Goal: Navigation & Orientation: Find specific page/section

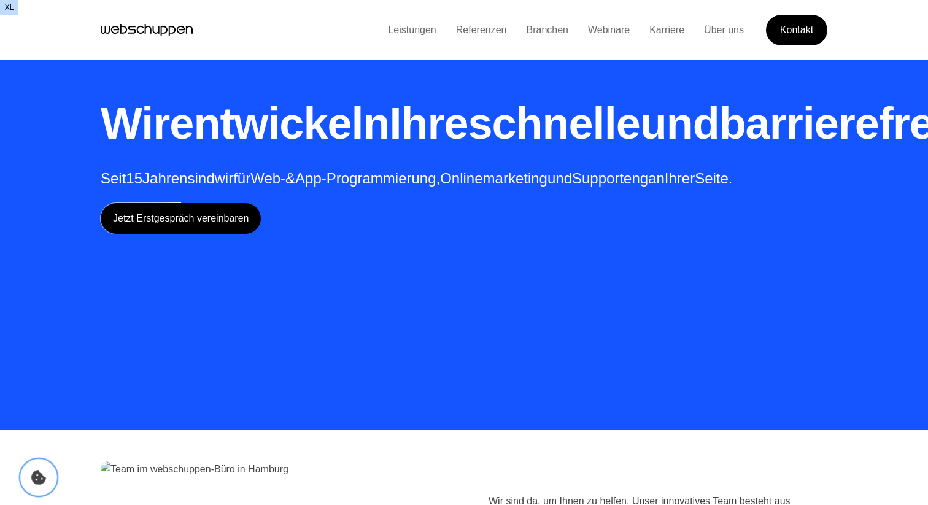
click at [40, 480] on icon "Cookie-Einstellungen öffnen" at bounding box center [38, 477] width 15 height 15
click at [401, 28] on link "Leistungen" at bounding box center [411, 30] width 67 height 10
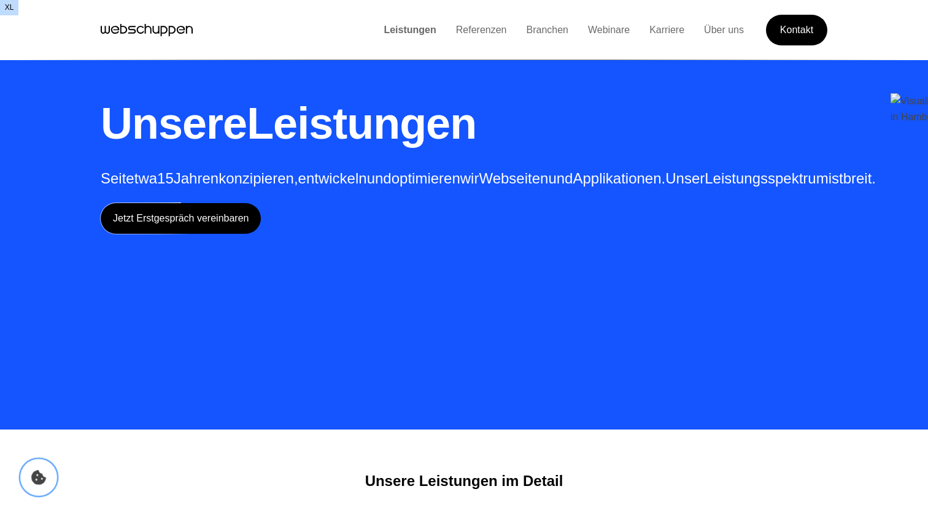
click at [45, 474] on icon "Cookie Icon" at bounding box center [38, 477] width 15 height 15
click at [36, 477] on icon "Cookie-Einstellungen öffnen" at bounding box center [38, 477] width 15 height 15
click at [479, 22] on li "Referenzen" at bounding box center [481, 30] width 71 height 16
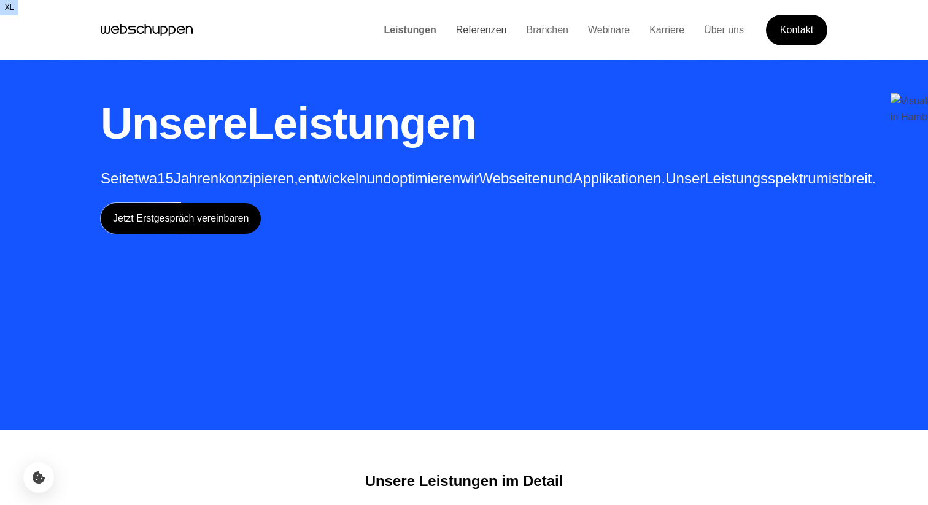
click at [476, 34] on link "Referenzen" at bounding box center [481, 30] width 71 height 10
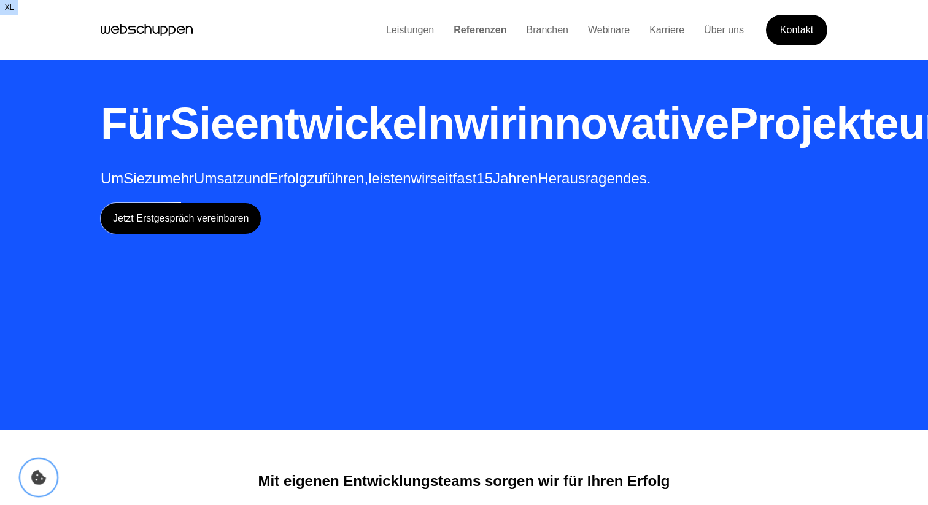
click at [36, 475] on icon "Cookie Icon" at bounding box center [38, 477] width 15 height 15
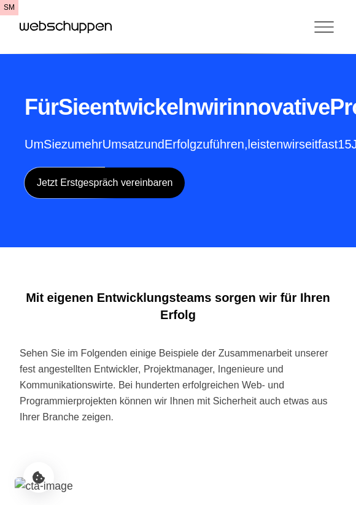
drag, startPoint x: 355, startPoint y: 39, endPoint x: 429, endPoint y: 42, distance: 73.7
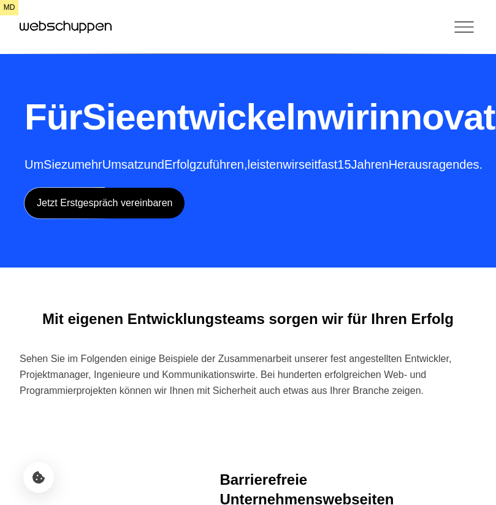
click at [382, 78] on div "Für Sie entwickeln wir innovative Projekte und Produkte Um Sie zu mehr Umsatz u…" at bounding box center [248, 133] width 496 height 267
click at [351, 173] on p "Um Sie zu mehr Umsatz und Erfolg zu führen, leisten wir seit fast 15 Jahren Her…" at bounding box center [465, 164] width 881 height 17
click at [285, 141] on h1 "Für Sie entwickeln wir innovative Projekte und Produkte" at bounding box center [465, 117] width 881 height 48
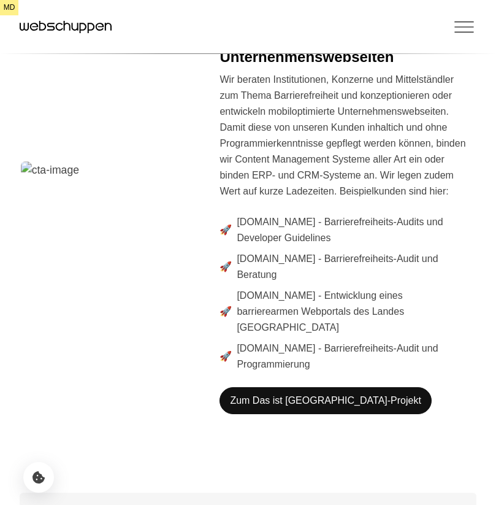
scroll to position [447, 0]
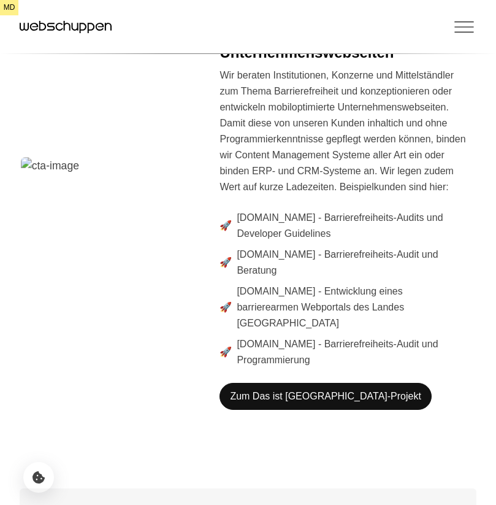
click at [314, 195] on p "Wir beraten Institutionen, Konzerne und Mittelständler zum Thema Barrierefreihe…" at bounding box center [343, 131] width 247 height 128
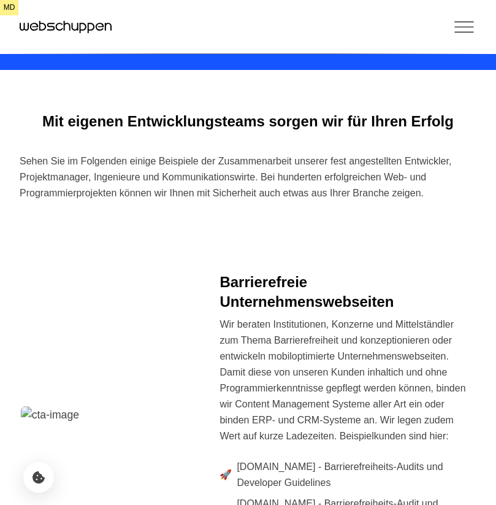
scroll to position [0, 0]
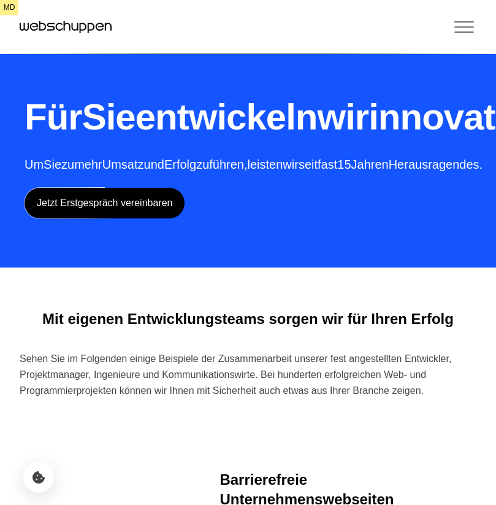
click at [319, 88] on div "Für Sie entwickeln wir innovative Projekte und Produkte Um Sie zu mehr Umsatz u…" at bounding box center [248, 133] width 496 height 267
click at [58, 28] on icon "Hauptseite besuchen" at bounding box center [66, 27] width 92 height 18
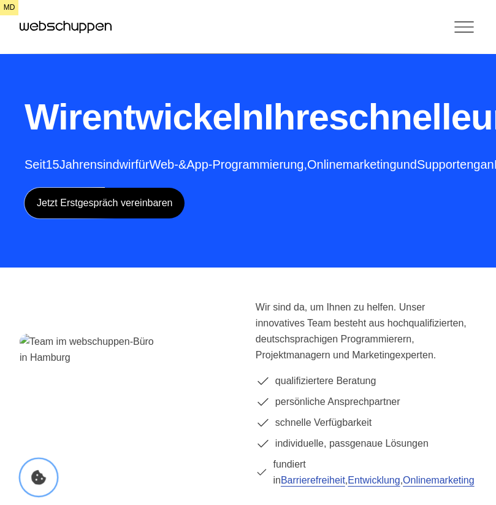
click at [35, 472] on icon "Cookie-Einstellungen öffnen" at bounding box center [38, 477] width 15 height 15
click at [466, 33] on icon "Toggle Menu" at bounding box center [464, 27] width 25 height 25
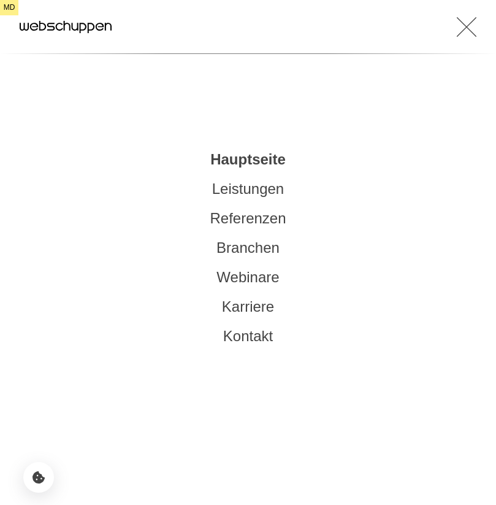
click at [240, 191] on link "Leistungen" at bounding box center [248, 188] width 72 height 17
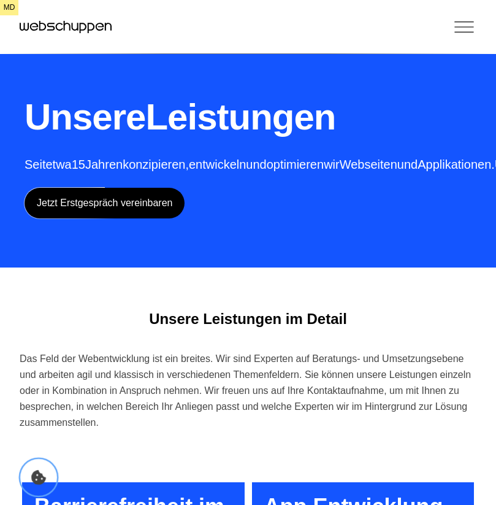
click at [39, 480] on icon "Cookie-Einstellungen öffnen" at bounding box center [38, 477] width 15 height 15
click at [191, 384] on div "Das Feld der Webentwicklung ist ein breites. Wir sind Experten auf Beratungs- u…" at bounding box center [248, 391] width 457 height 80
click at [405, 105] on h1 "Unsere Leistungen" at bounding box center [348, 117] width 646 height 48
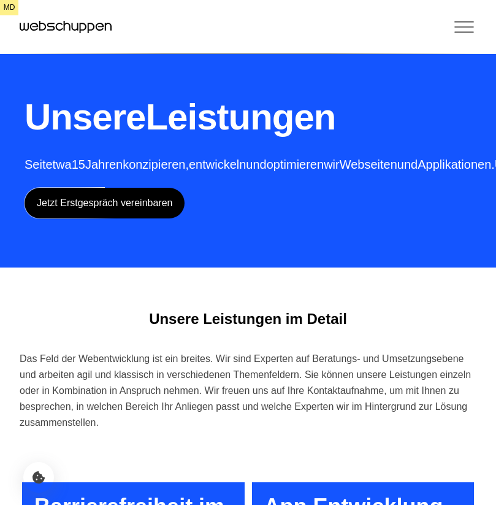
click at [465, 22] on icon "Toggle Menu" at bounding box center [464, 22] width 18 height 0
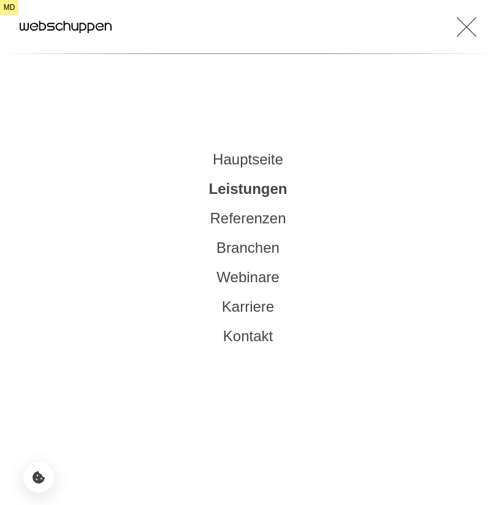
click at [233, 154] on link "Hauptseite" at bounding box center [248, 159] width 71 height 17
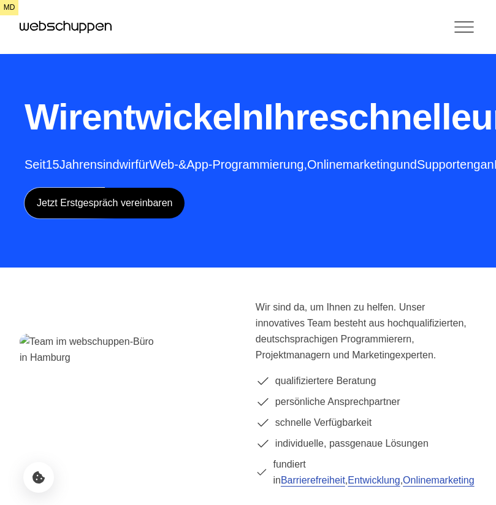
click at [329, 137] on span "schnelle" at bounding box center [400, 116] width 142 height 41
click at [461, 25] on icon "Toggle Menu" at bounding box center [464, 27] width 25 height 25
click at [460, 22] on icon "Toggle Menu" at bounding box center [464, 27] width 25 height 25
click at [38, 473] on icon "Cookie-Einstellungen öffnen" at bounding box center [38, 477] width 15 height 15
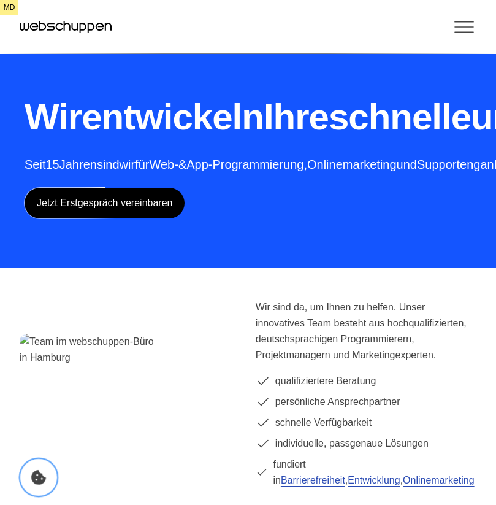
click at [38, 473] on icon "Cookie-Einstellungen öffnen" at bounding box center [38, 477] width 15 height 15
click at [459, 27] on icon "Toggle Menu" at bounding box center [464, 27] width 18 height 0
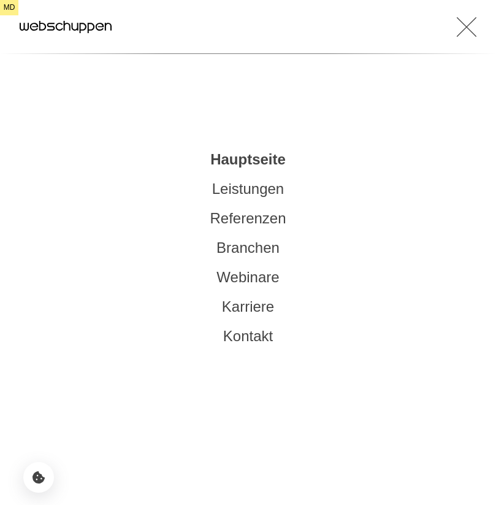
click at [464, 26] on icon "Toggle Menu" at bounding box center [467, 27] width 20 height 25
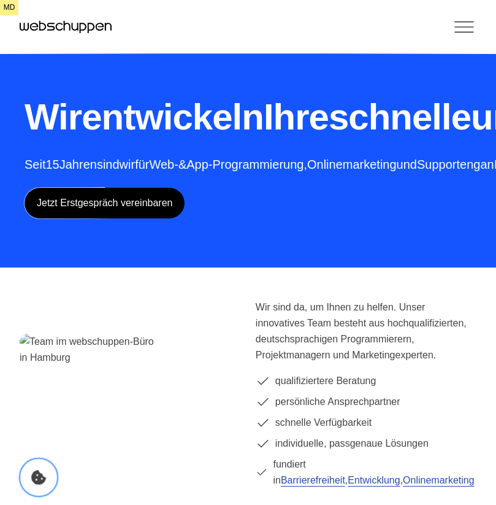
click at [32, 476] on icon "Cookie-Einstellungen öffnen" at bounding box center [38, 477] width 15 height 15
click at [472, 23] on icon "Toggle Menu" at bounding box center [464, 27] width 25 height 25
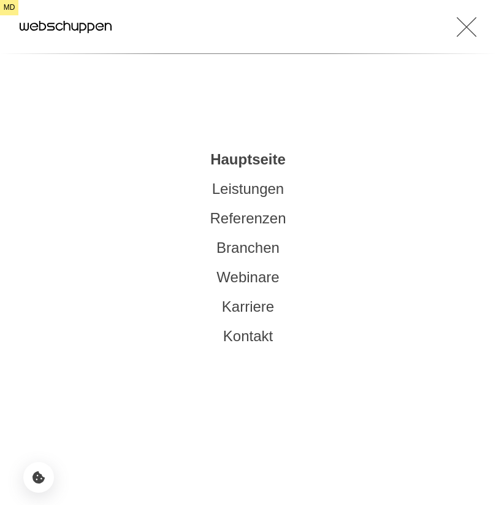
click at [239, 191] on link "Leistungen" at bounding box center [248, 188] width 72 height 17
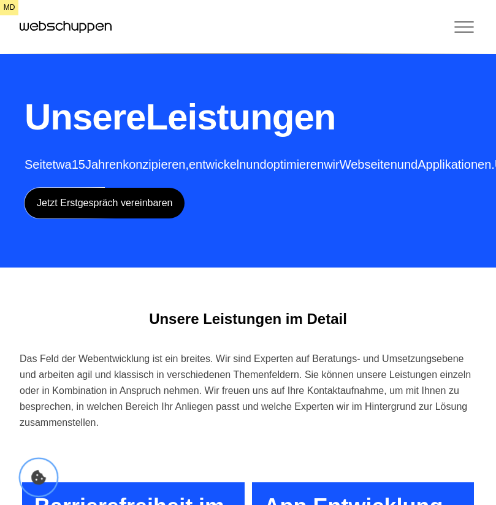
click at [41, 485] on button "Cookie Icon" at bounding box center [38, 477] width 37 height 37
click at [462, 21] on icon "Toggle Menu" at bounding box center [464, 27] width 25 height 25
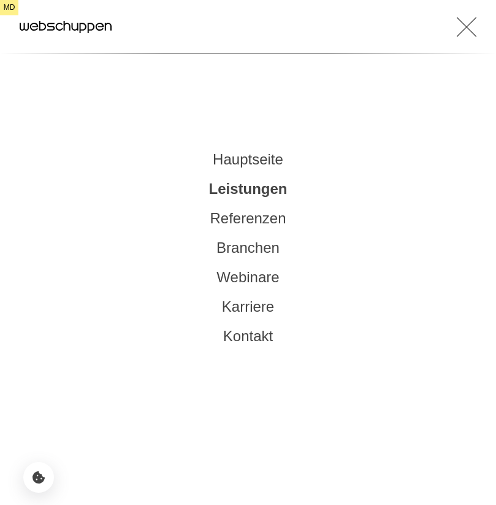
click at [252, 215] on link "Referenzen" at bounding box center [248, 218] width 76 height 17
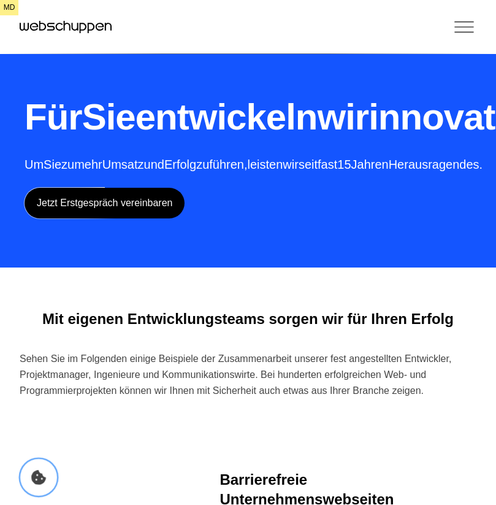
click at [44, 474] on icon "Cookie Icon" at bounding box center [38, 477] width 15 height 15
click at [465, 22] on icon "Toggle Menu" at bounding box center [464, 27] width 25 height 25
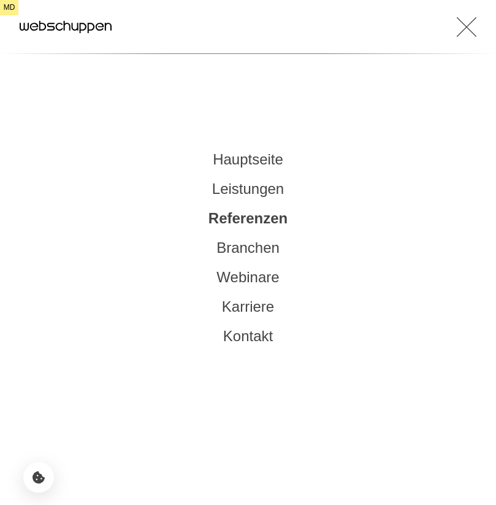
click at [228, 188] on link "Leistungen" at bounding box center [248, 188] width 72 height 17
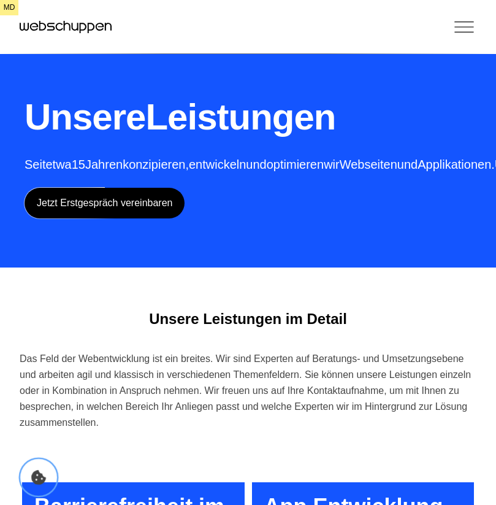
click at [29, 477] on button "Cookie Icon" at bounding box center [38, 477] width 37 height 37
click at [39, 475] on icon "Cookie-Einstellungen öffnen" at bounding box center [38, 477] width 15 height 15
click at [39, 479] on icon "Cookie-Einstellungen öffnen" at bounding box center [38, 477] width 15 height 15
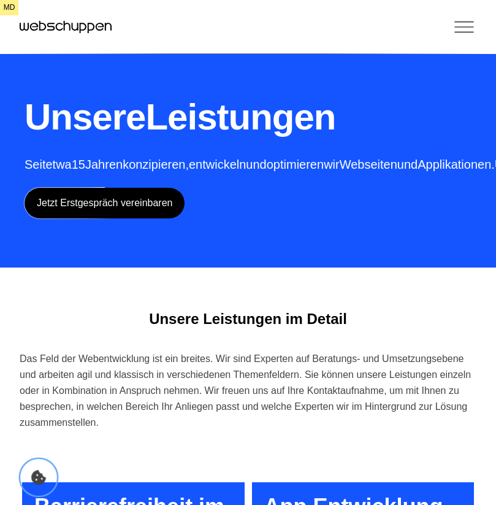
click at [39, 479] on icon "Cookie-Einstellungen öffnen" at bounding box center [38, 477] width 15 height 15
click at [331, 130] on span "Leistungen" at bounding box center [240, 116] width 190 height 41
click at [41, 477] on icon "Cookie-Einstellungen öffnen" at bounding box center [38, 477] width 15 height 15
click at [40, 475] on icon "Cookie-Einstellungen öffnen" at bounding box center [38, 477] width 15 height 15
click at [464, 32] on icon "Toggle Menu" at bounding box center [464, 32] width 18 height 0
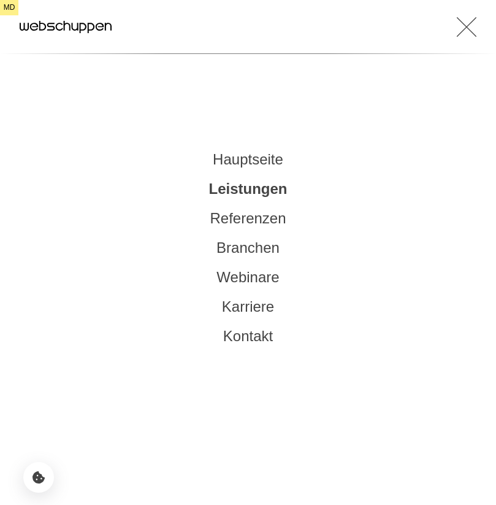
click at [239, 221] on link "Referenzen" at bounding box center [248, 218] width 76 height 17
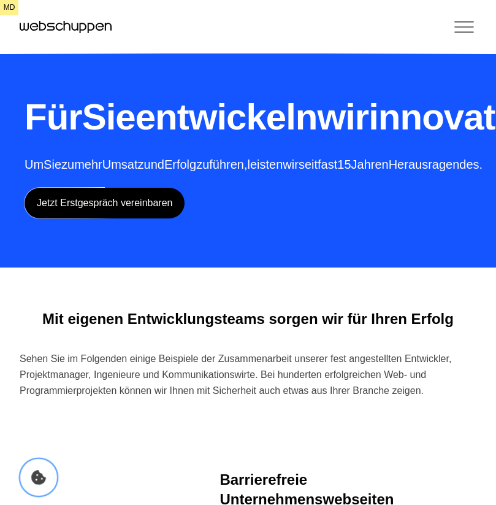
click at [37, 475] on icon "Cookie Icon" at bounding box center [38, 477] width 15 height 15
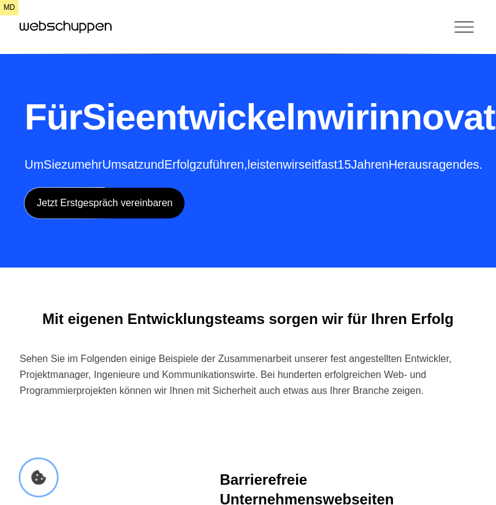
click at [37, 475] on icon "Cookie Icon" at bounding box center [38, 477] width 15 height 15
click at [39, 474] on icon "Cookie-Einstellungen öffnen" at bounding box center [38, 477] width 15 height 15
click at [41, 471] on icon "Cookie Icon" at bounding box center [38, 477] width 15 height 15
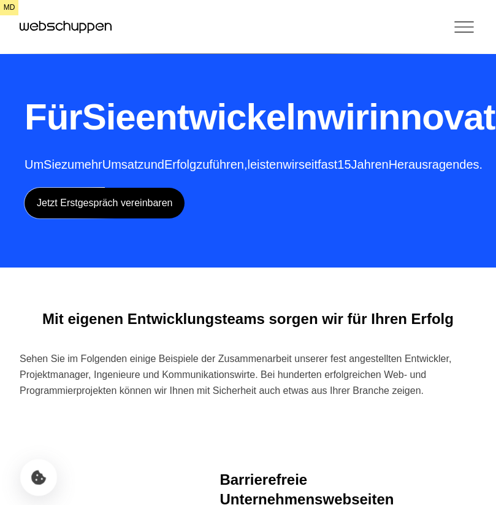
click at [40, 474] on icon "Cookie-Einstellungen öffnen" at bounding box center [38, 477] width 15 height 15
click at [467, 10] on div "Leistungen Referenzen Branchen Webinare Karriere Über uns Kontakt" at bounding box center [248, 27] width 496 height 54
click at [467, 25] on icon "Toggle Menu" at bounding box center [464, 27] width 25 height 25
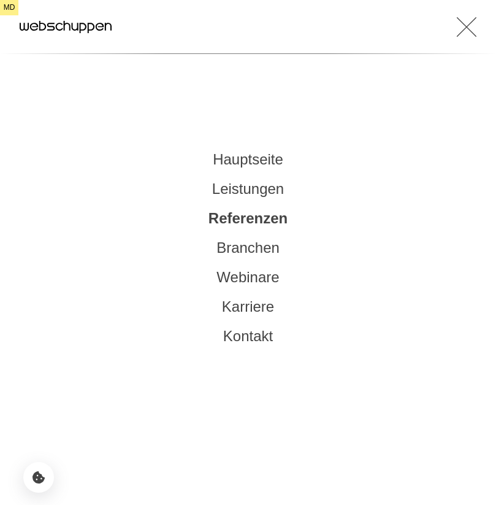
click at [232, 187] on link "Leistungen" at bounding box center [248, 188] width 72 height 17
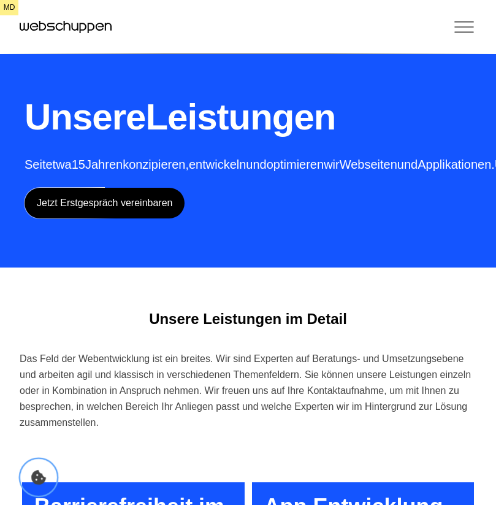
click at [48, 475] on button "Cookie Icon" at bounding box center [38, 477] width 37 height 37
click at [281, 145] on div "Unsere Leistungen Seit etwa 15 Jahren konzipieren, entwickeln und optimieren wi…" at bounding box center [348, 155] width 646 height 125
click at [42, 472] on icon "Cookie Icon" at bounding box center [38, 477] width 15 height 15
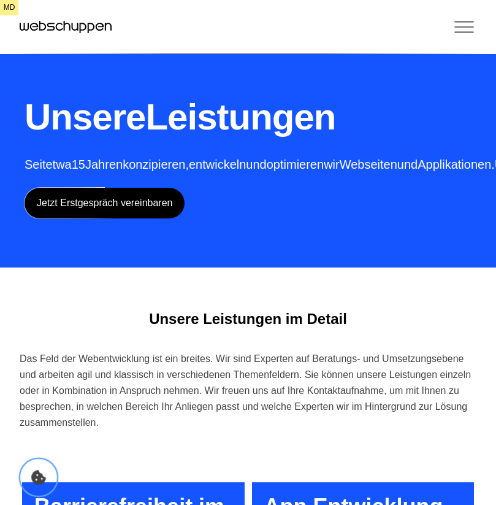
click at [42, 472] on icon "Cookie Icon" at bounding box center [38, 477] width 15 height 15
click at [467, 23] on icon "Toggle Menu" at bounding box center [464, 27] width 25 height 25
click at [416, 90] on div "Unsere Leistungen Seit etwa 15 Jahren konzipieren, entwickeln und optimieren wi…" at bounding box center [248, 133] width 496 height 267
click at [394, 156] on p "Seit etwa 15 Jahren konzipieren, entwickeln und optimieren wir Webseiten und Ap…" at bounding box center [348, 164] width 646 height 17
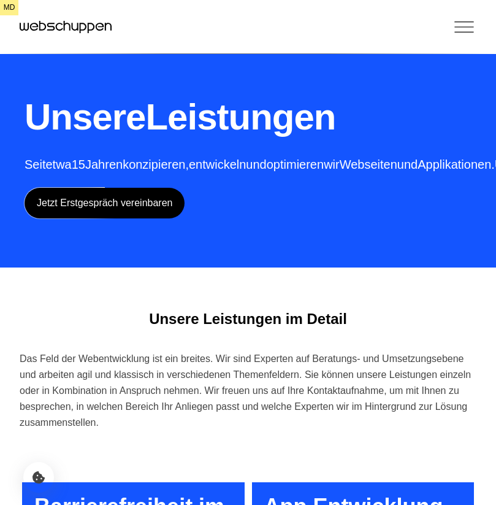
click at [415, 166] on p "Seit etwa 15 Jahren konzipieren, entwickeln und optimieren wir Webseiten und Ap…" at bounding box center [348, 164] width 646 height 17
click at [479, 29] on div "Leistungen Referenzen Branchen Webinare Karriere Über uns Kontakt" at bounding box center [248, 27] width 496 height 54
click at [466, 29] on icon "Toggle Menu" at bounding box center [464, 27] width 25 height 25
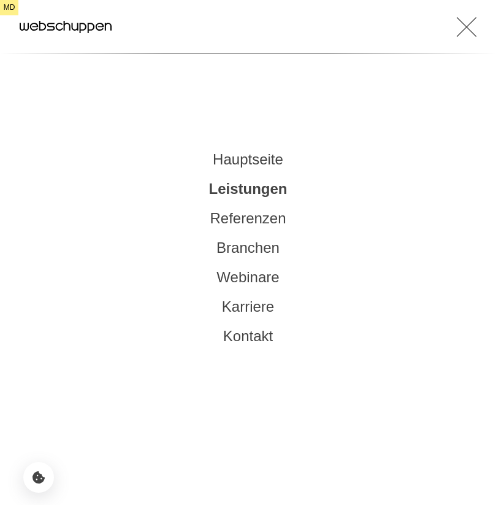
click at [259, 215] on link "Referenzen" at bounding box center [248, 218] width 76 height 17
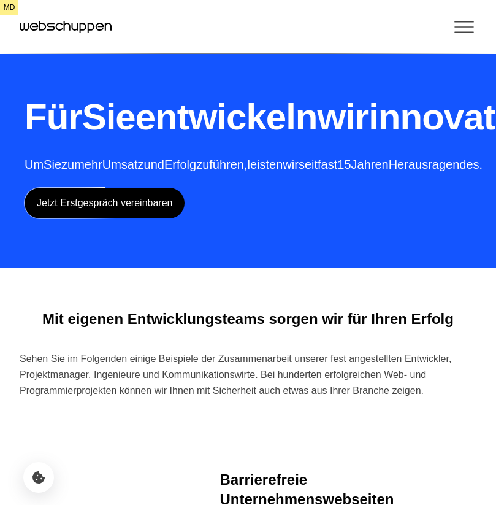
click at [455, 25] on icon "Toggle Menu" at bounding box center [464, 27] width 25 height 25
click at [459, 27] on icon "Toggle Menu" at bounding box center [464, 27] width 18 height 0
click at [463, 26] on icon "Toggle Menu" at bounding box center [464, 27] width 25 height 25
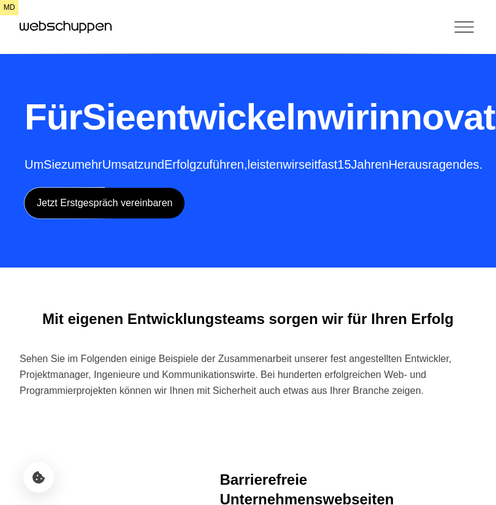
click at [344, 141] on h1 "Für Sie entwickeln wir innovative Projekte und Produkte" at bounding box center [465, 117] width 881 height 48
click at [37, 477] on icon "Cookie-Einstellungen öffnen" at bounding box center [38, 477] width 15 height 15
click at [304, 141] on h1 "Für Sie entwickeln wir innovative Projekte und Produkte" at bounding box center [465, 117] width 881 height 48
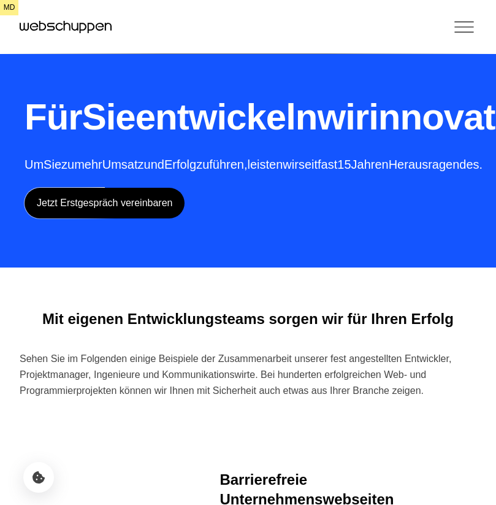
click at [468, 26] on icon "Toggle Menu" at bounding box center [464, 27] width 25 height 25
click at [32, 474] on icon "Cookie-Einstellungen öffnen" at bounding box center [38, 477] width 15 height 15
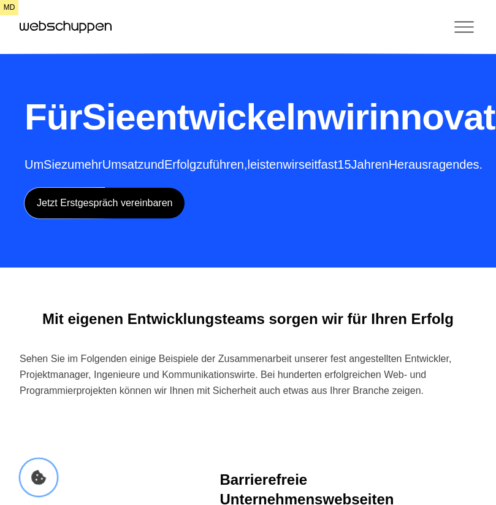
click at [32, 474] on icon "Cookie-Einstellungen öffnen" at bounding box center [38, 477] width 15 height 15
click at [31, 469] on button "Cookie Icon" at bounding box center [38, 477] width 37 height 37
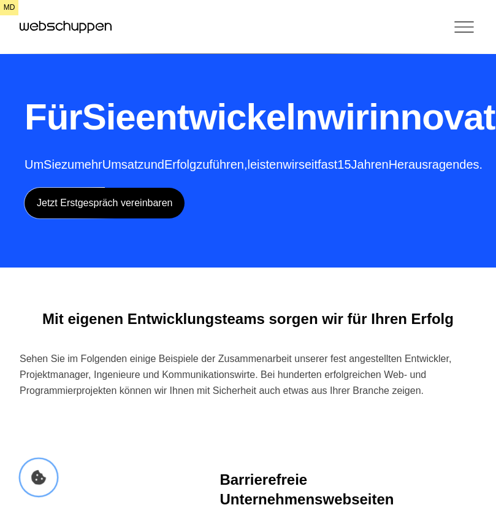
click at [31, 469] on button "Cookie Icon" at bounding box center [38, 477] width 37 height 37
click at [364, 218] on div "Für Sie entwickeln wir innovative Projekte und Produkte Um Sie zu mehr Umsatz u…" at bounding box center [465, 155] width 881 height 125
click at [459, 29] on icon "Toggle Menu" at bounding box center [464, 27] width 25 height 25
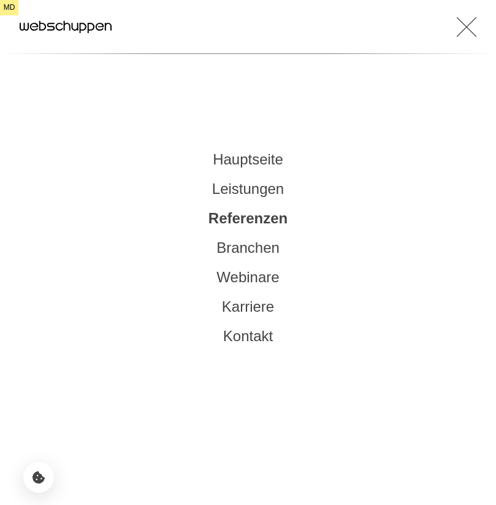
click at [233, 188] on link "Leistungen" at bounding box center [248, 188] width 72 height 17
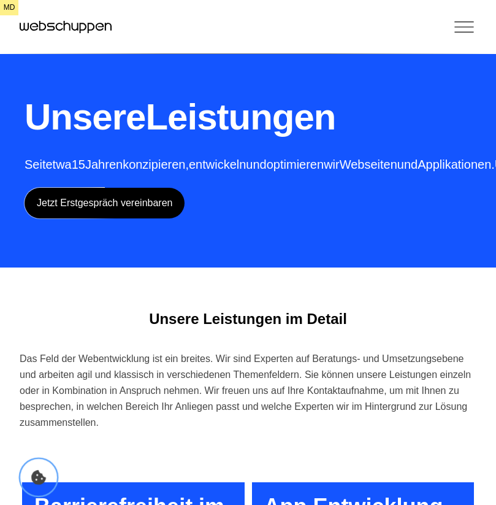
click at [36, 477] on icon "Cookie-Einstellungen öffnen" at bounding box center [38, 477] width 15 height 15
click at [467, 25] on icon "Toggle Menu" at bounding box center [464, 27] width 25 height 25
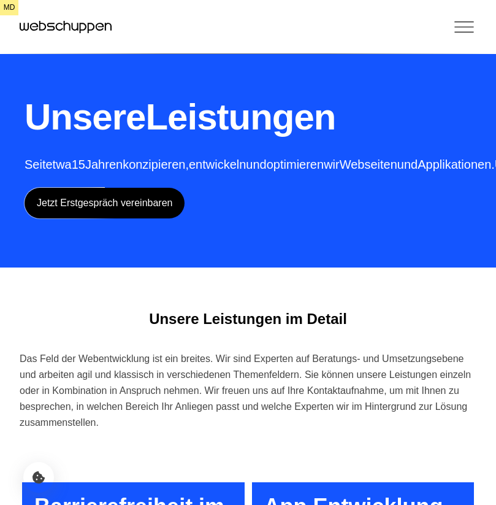
click at [459, 29] on icon "Toggle Menu" at bounding box center [464, 27] width 25 height 25
click at [469, 25] on icon "Toggle Menu" at bounding box center [464, 27] width 25 height 25
click at [464, 27] on icon "Toggle Menu" at bounding box center [464, 27] width 18 height 0
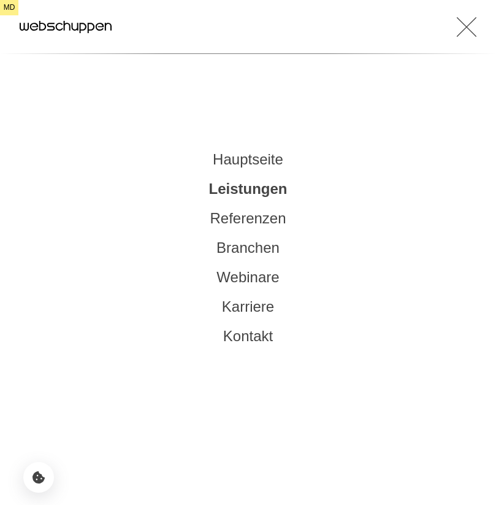
click at [258, 221] on link "Referenzen" at bounding box center [248, 218] width 76 height 17
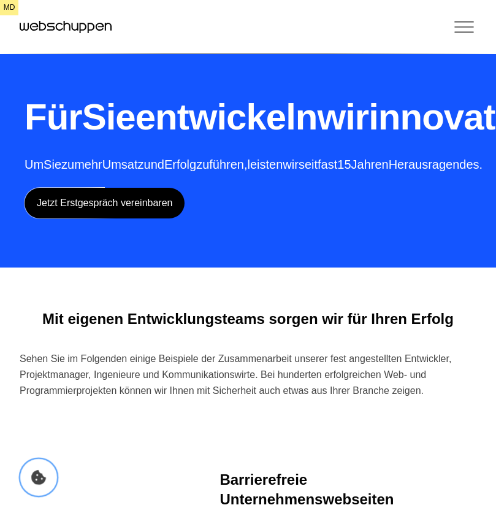
click at [39, 477] on icon "Cookie-Einstellungen öffnen" at bounding box center [38, 477] width 15 height 15
click at [42, 479] on icon "Cookie Icon" at bounding box center [38, 477] width 15 height 15
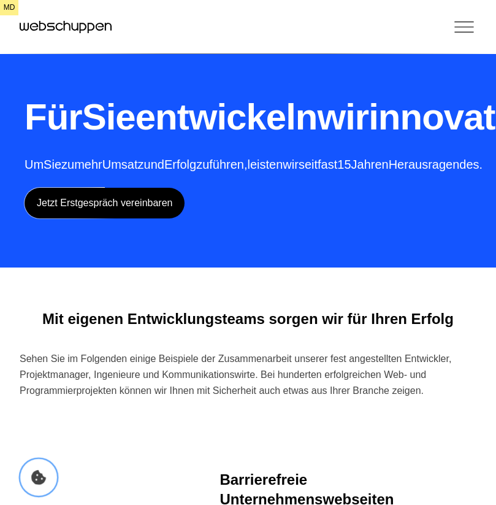
click at [42, 479] on icon "Cookie Icon" at bounding box center [38, 477] width 15 height 15
